Goal: Task Accomplishment & Management: Complete application form

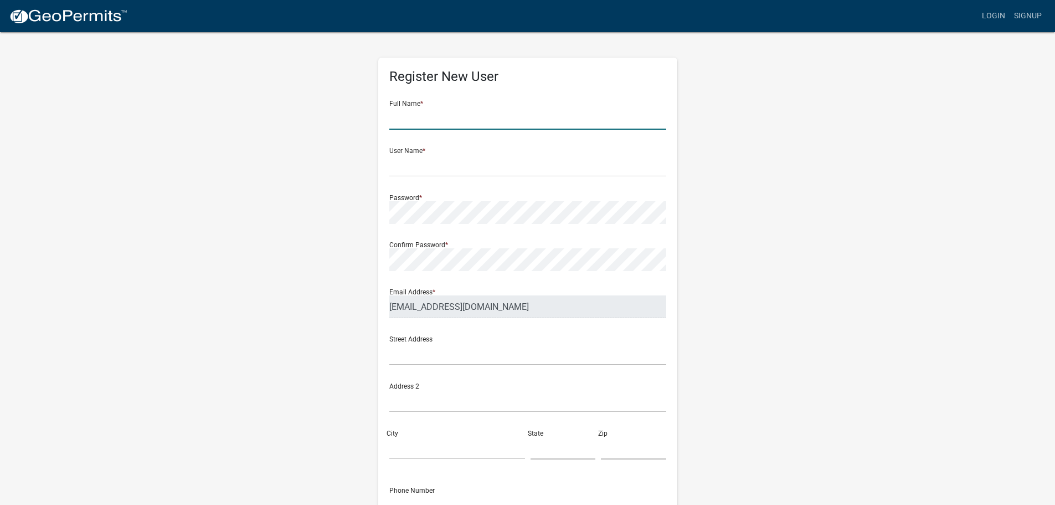
click at [522, 118] on input "text" at bounding box center [527, 118] width 277 height 23
type input "[PERSON_NAME]"
type input "[STREET_ADDRESS]"
type input "[GEOGRAPHIC_DATA]"
type input "ia"
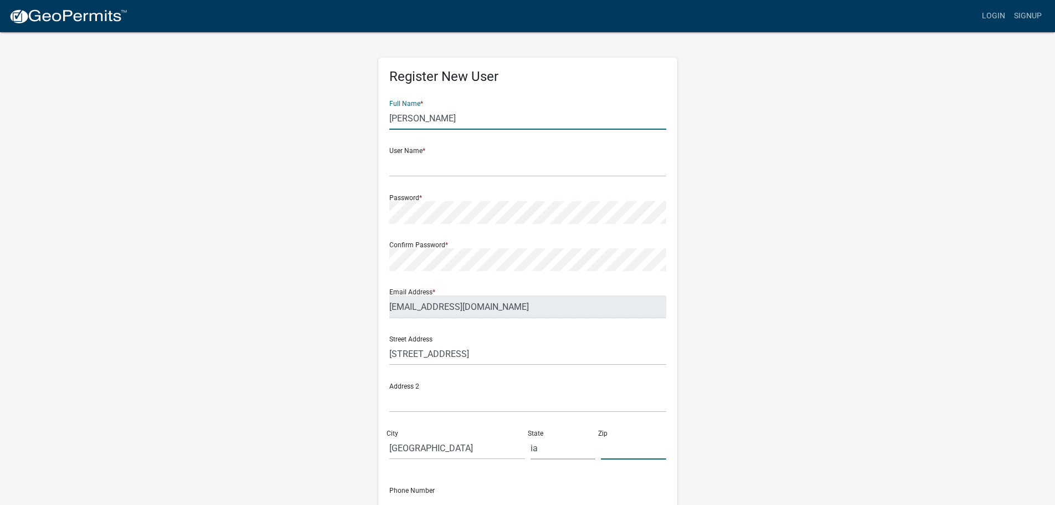
type input "52402"
type input "3193259970"
click at [495, 163] on input "text" at bounding box center [527, 165] width 277 height 23
click at [485, 170] on input "text" at bounding box center [527, 165] width 277 height 23
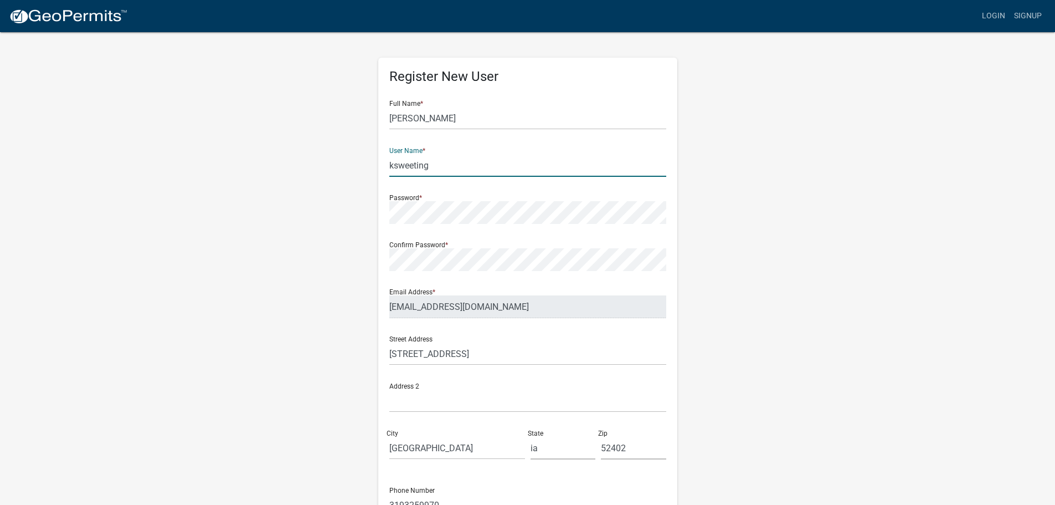
type input "ksweeting"
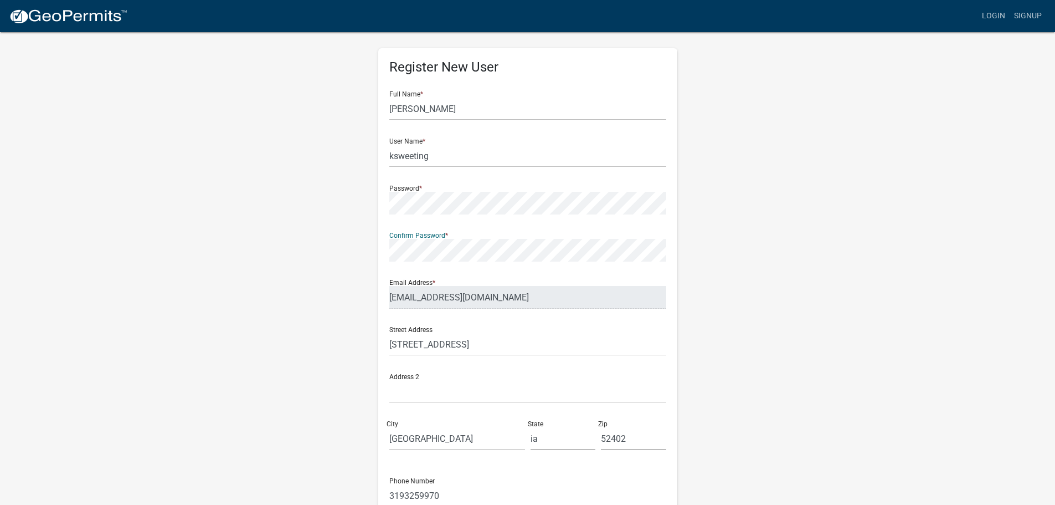
scroll to position [119, 0]
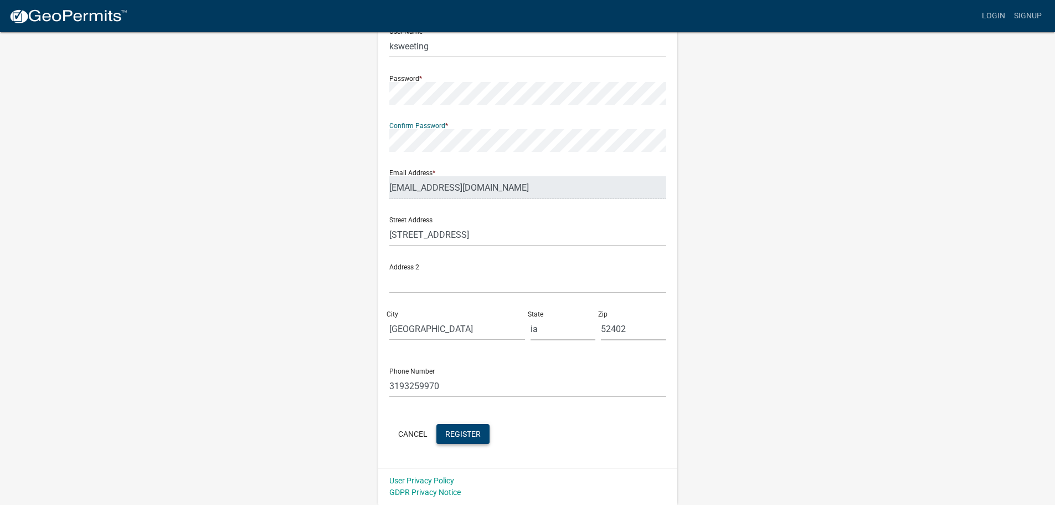
click at [474, 436] on span "Register" at bounding box center [462, 433] width 35 height 9
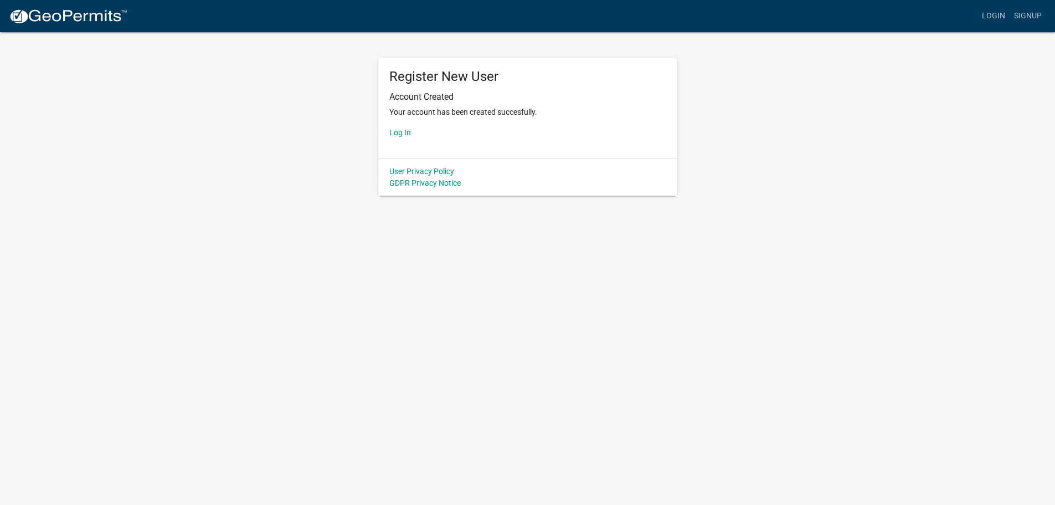
scroll to position [0, 0]
click at [405, 130] on link "Log In" at bounding box center [404, 132] width 22 height 9
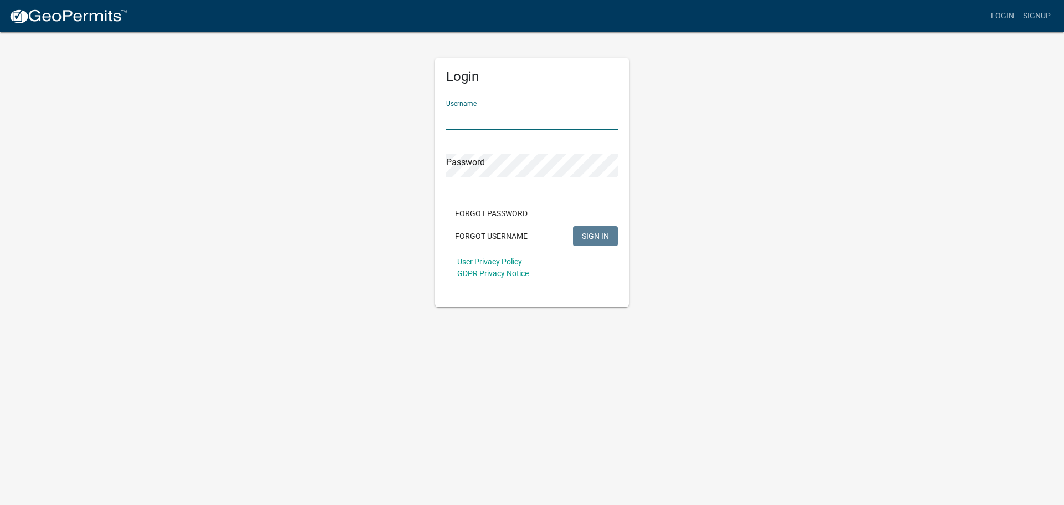
click at [476, 123] on input "Username" at bounding box center [532, 118] width 172 height 23
type input "ksweeting"
click at [594, 229] on button "SIGN IN" at bounding box center [595, 236] width 45 height 20
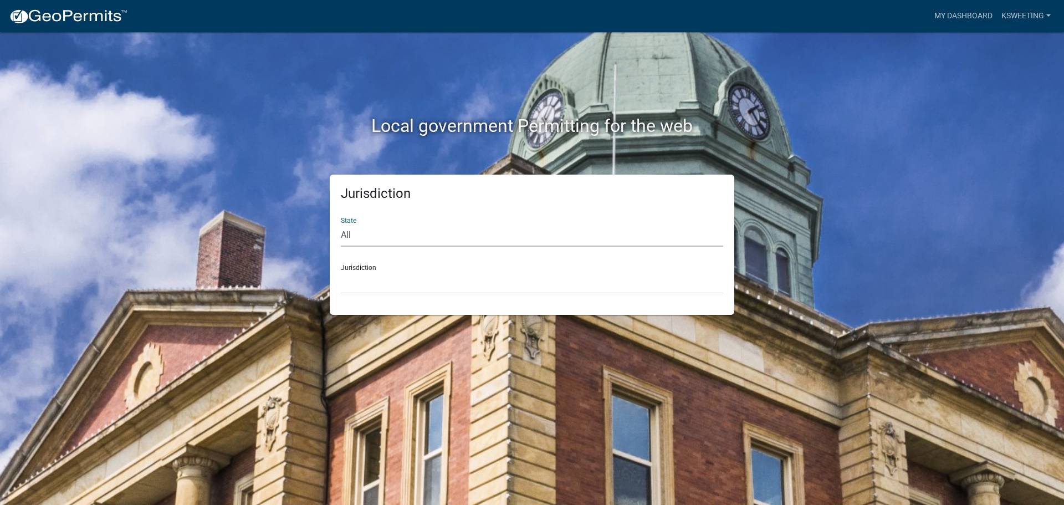
click at [419, 238] on select "All [US_STATE] [US_STATE] [US_STATE] [US_STATE] [US_STATE] [US_STATE] [US_STATE…" at bounding box center [532, 235] width 382 height 23
select select "[US_STATE]"
click at [341, 224] on select "All [US_STATE] [US_STATE] [US_STATE] [US_STATE] [US_STATE] [US_STATE] [US_STATE…" at bounding box center [532, 235] width 382 height 23
click at [449, 286] on select "[GEOGRAPHIC_DATA], [US_STATE] [GEOGRAPHIC_DATA], [US_STATE] [GEOGRAPHIC_DATA], …" at bounding box center [532, 282] width 382 height 23
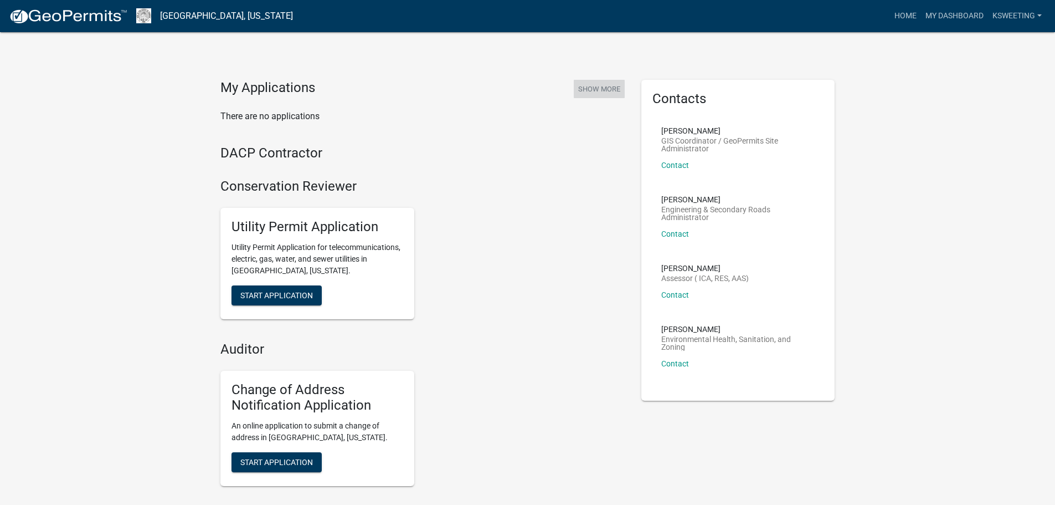
click at [603, 84] on button "Show More" at bounding box center [599, 89] width 51 height 18
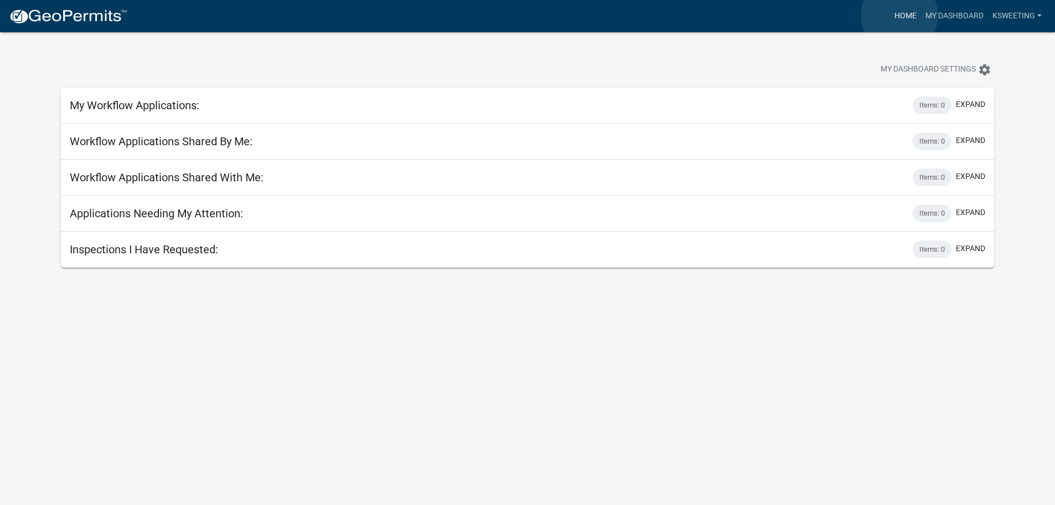
click at [900, 16] on link "Home" at bounding box center [905, 16] width 31 height 21
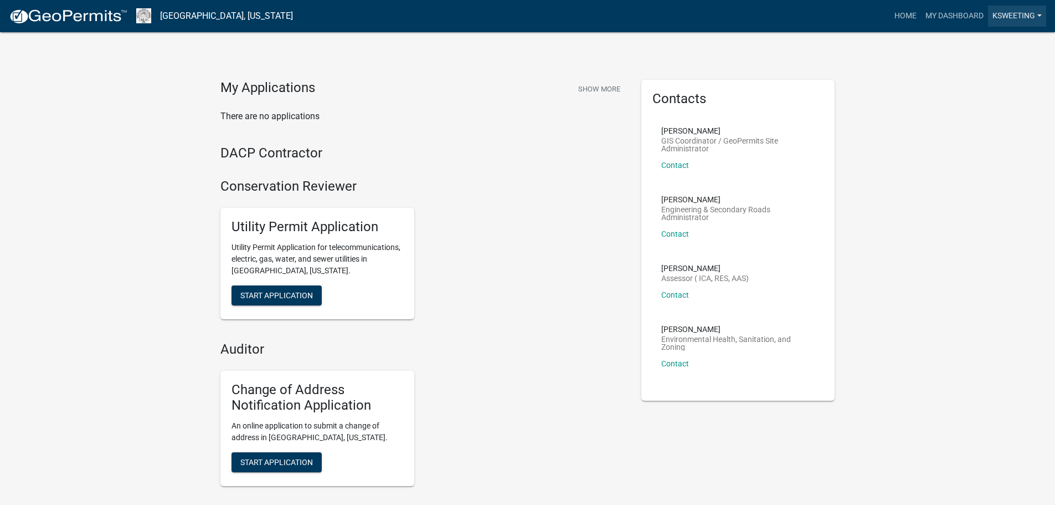
click at [1002, 13] on link "ksweeting" at bounding box center [1017, 16] width 58 height 21
click at [982, 77] on link "Logout" at bounding box center [1002, 81] width 89 height 27
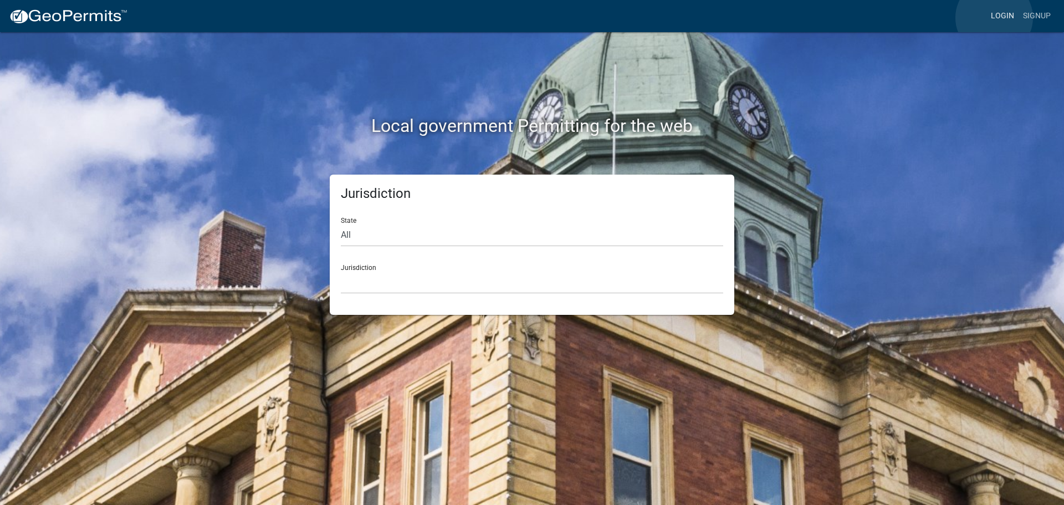
click at [994, 18] on link "Login" at bounding box center [1002, 16] width 32 height 21
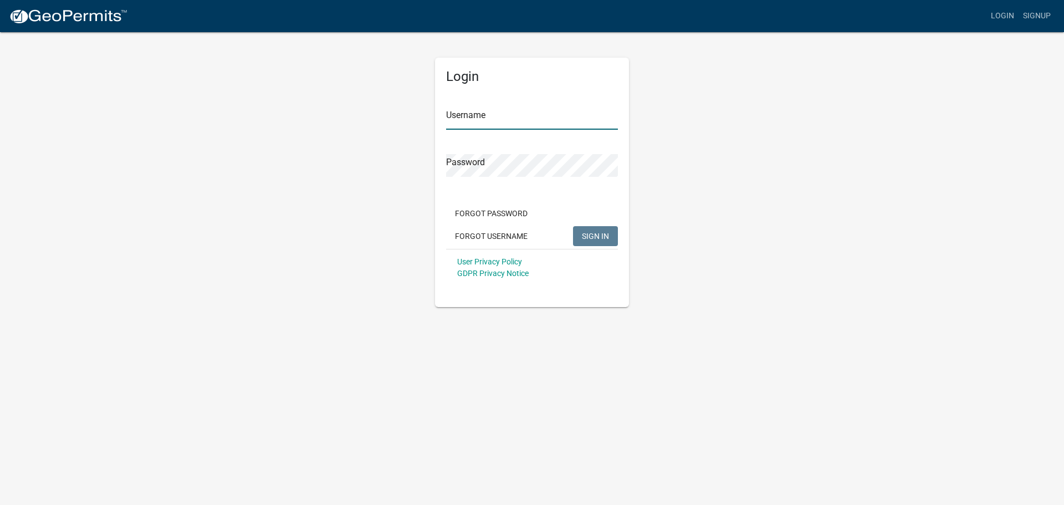
click at [516, 124] on input "Username" at bounding box center [532, 118] width 172 height 23
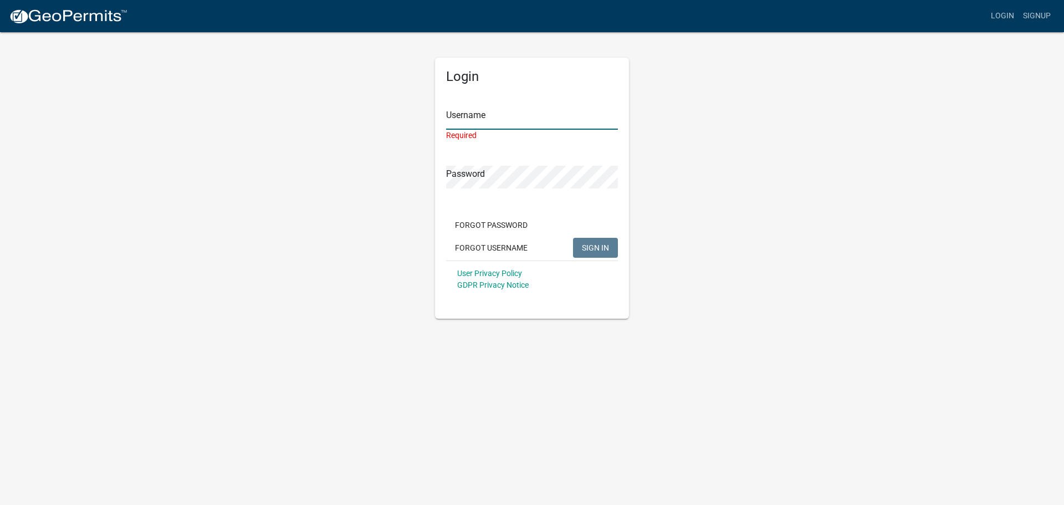
click at [512, 118] on input "Username" at bounding box center [532, 118] width 172 height 23
paste input "NPahl2025"
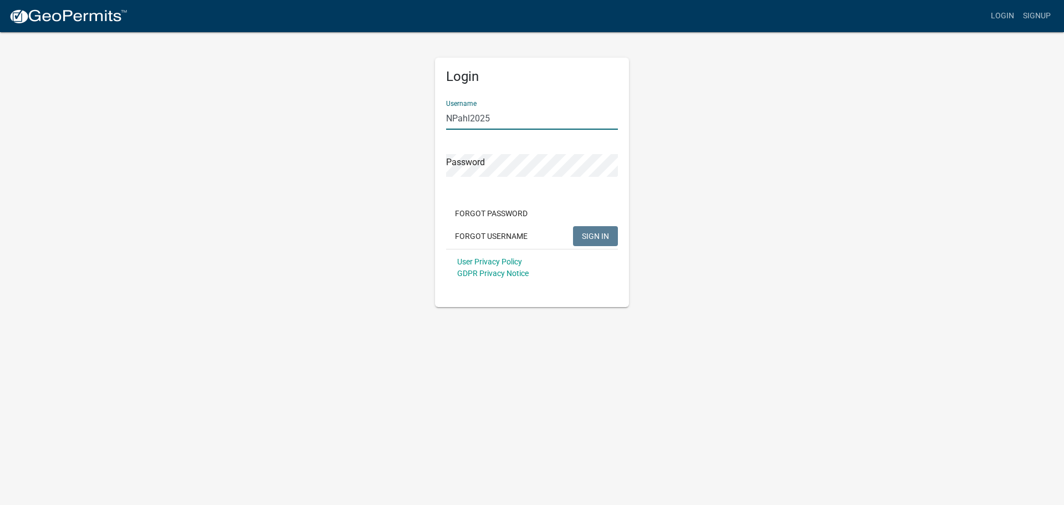
type input "NPahl2025"
click at [492, 178] on form "Username NPahl2025 Password Forgot Password Forgot Username SIGN IN User Privac…" at bounding box center [532, 188] width 172 height 194
click at [604, 242] on button "SIGN IN" at bounding box center [595, 236] width 45 height 20
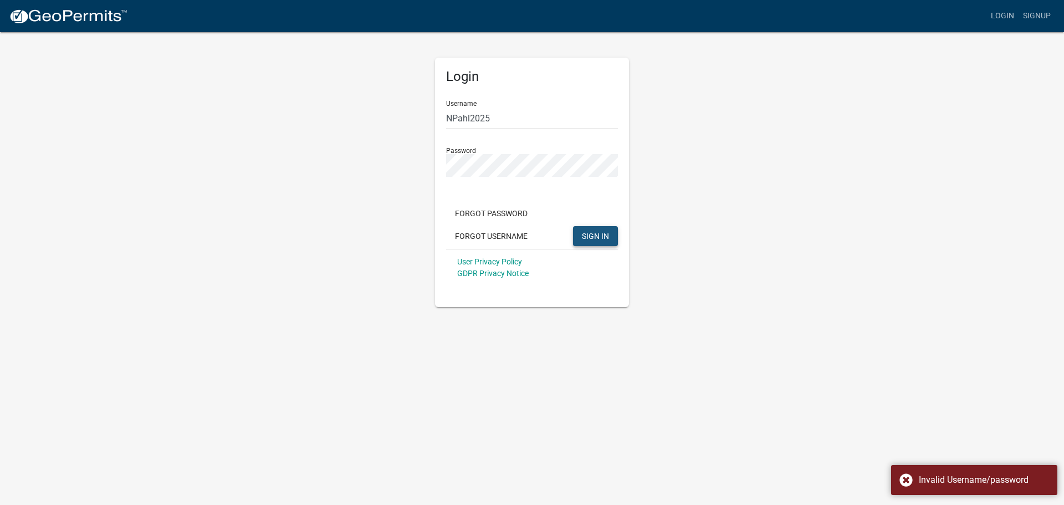
click at [593, 238] on span "SIGN IN" at bounding box center [595, 235] width 27 height 9
click at [341, 168] on div "Login Username NPahl2025 Password Forgot Password Forgot Username SIGN IN User …" at bounding box center [532, 169] width 632 height 276
click at [611, 233] on button "SIGN IN" at bounding box center [595, 236] width 45 height 20
